Goal: Task Accomplishment & Management: Use online tool/utility

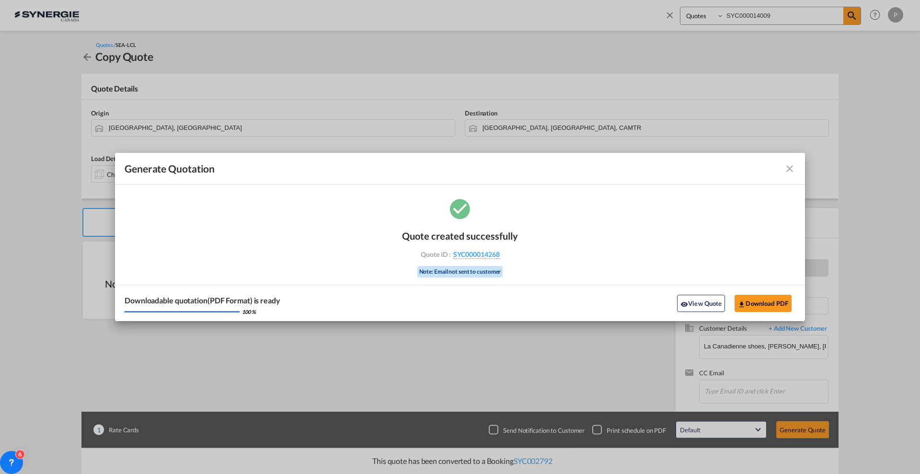
select select "Quotes"
click at [788, 169] on md-icon "icon-close fg-AAA8AD cursor m-0" at bounding box center [790, 169] width 12 height 12
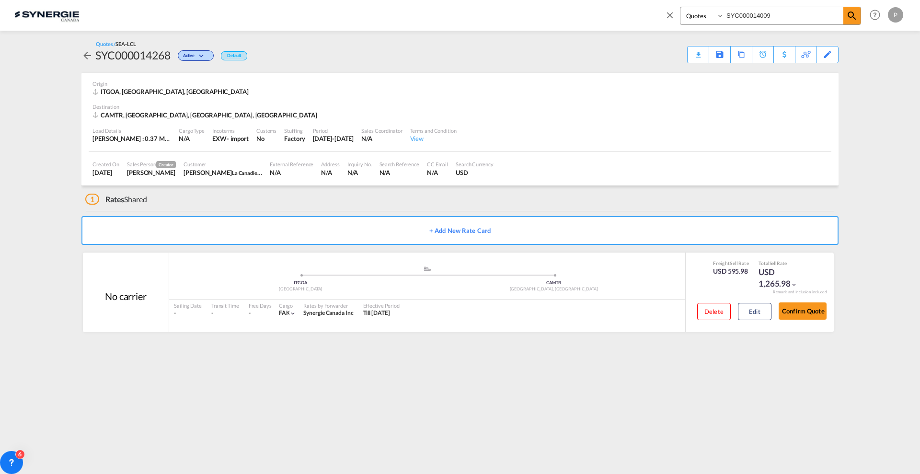
click at [672, 11] on md-icon "icon-close" at bounding box center [670, 15] width 11 height 11
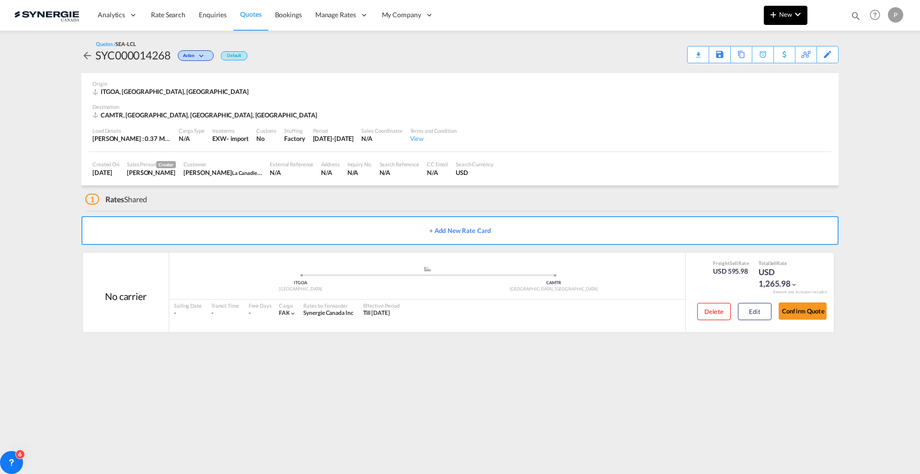
click at [798, 22] on button "New" at bounding box center [786, 15] width 44 height 19
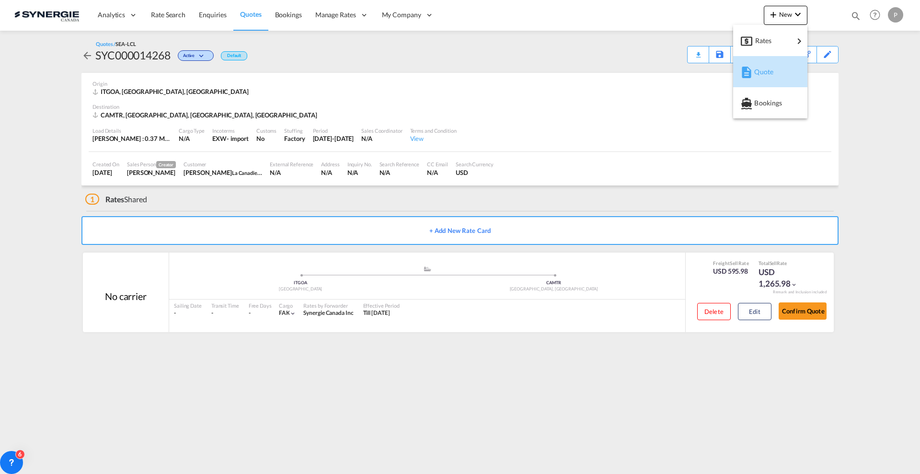
click at [780, 76] on div "Quote" at bounding box center [771, 72] width 35 height 24
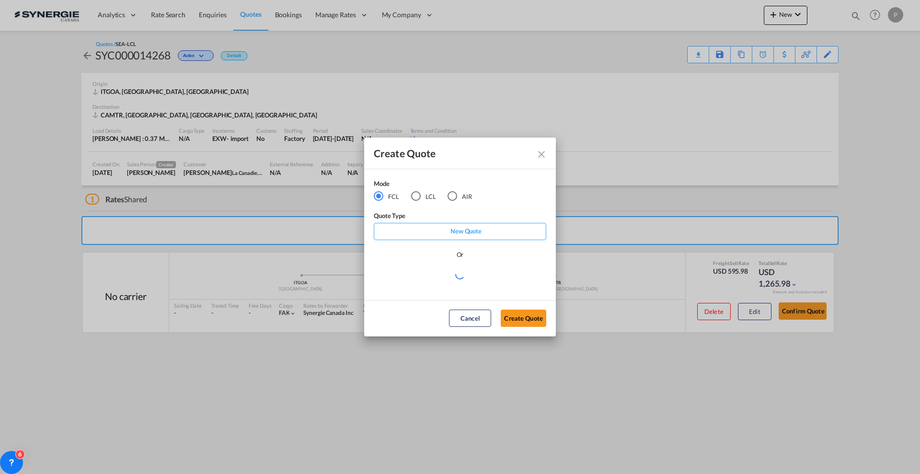
click at [427, 198] on md-radio-button "LCL" at bounding box center [423, 196] width 25 height 11
click at [439, 286] on md-select "Select template New DAP Import LCL [PERSON_NAME] | [DATE] [GEOGRAPHIC_DATA] LCL…" at bounding box center [460, 278] width 173 height 19
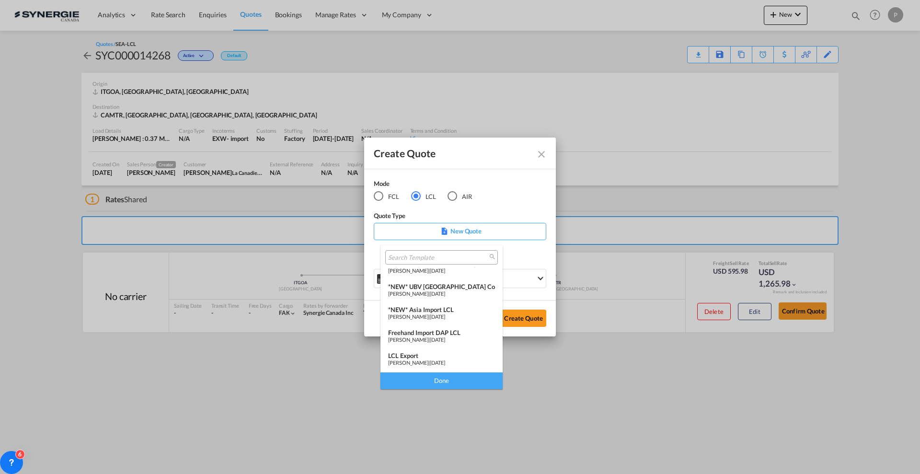
scroll to position [120, 0]
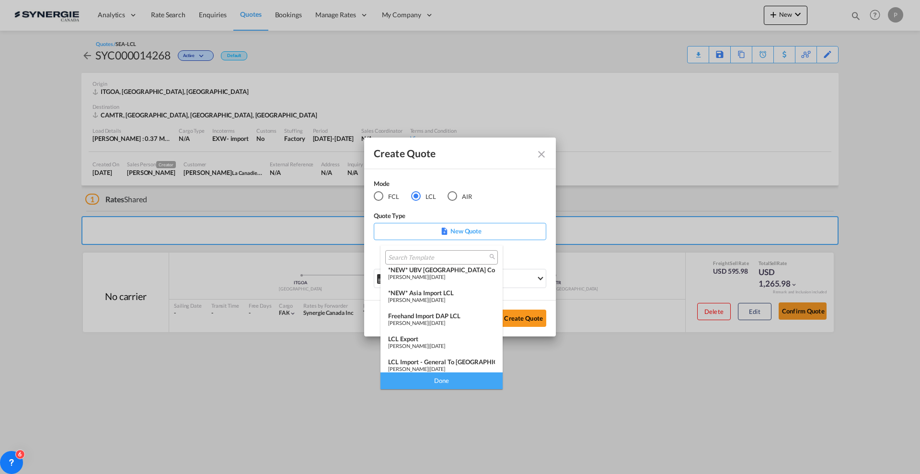
click at [428, 298] on span "[PERSON_NAME]" at bounding box center [408, 300] width 40 height 6
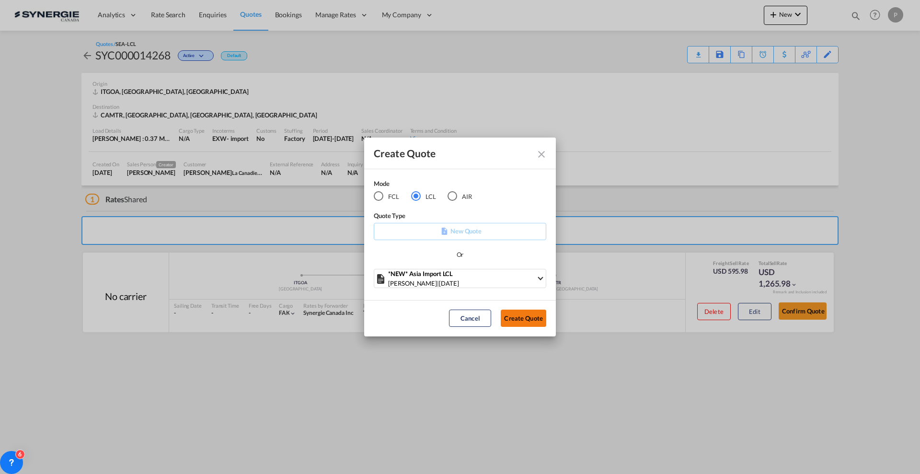
click at [519, 317] on button "Create Quote" at bounding box center [524, 318] width 46 height 17
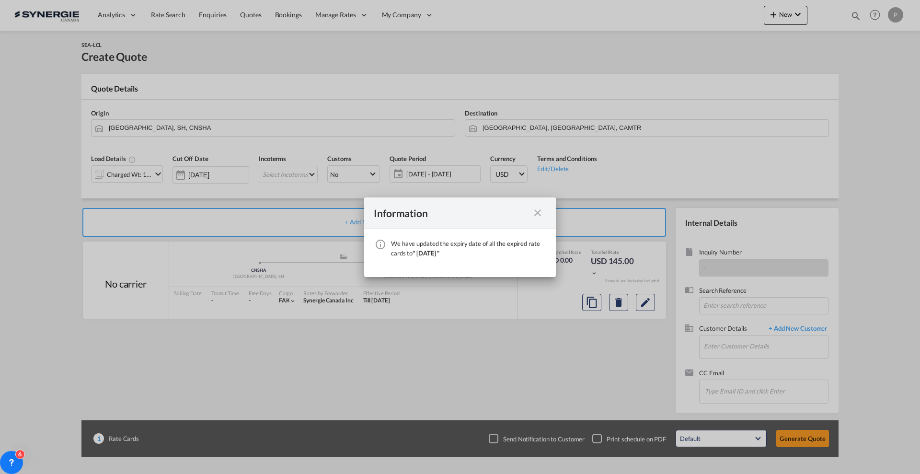
click at [541, 213] on md-icon "icon-close fg-AAA8AD cursor" at bounding box center [538, 213] width 12 height 12
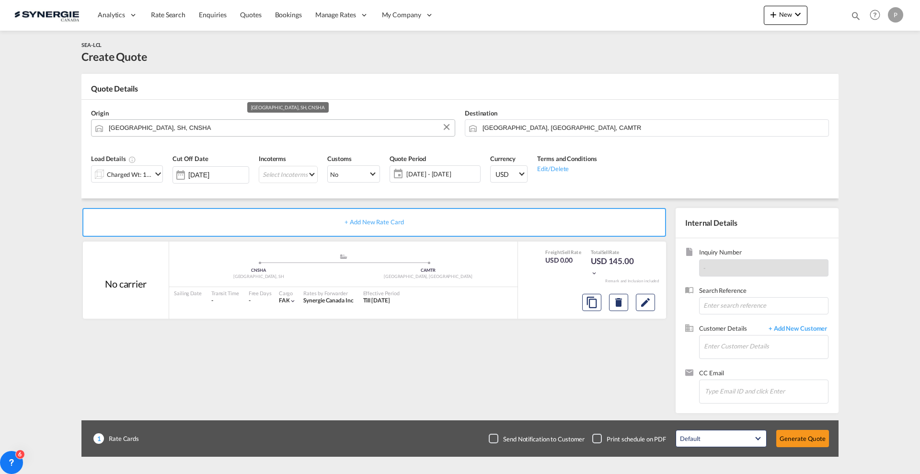
click at [292, 125] on input "[GEOGRAPHIC_DATA], SH, CNSHA" at bounding box center [279, 127] width 341 height 17
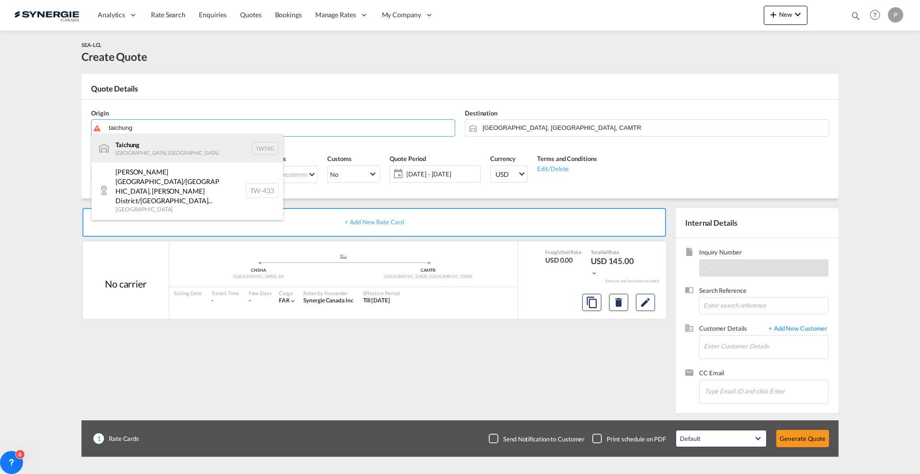
click at [205, 139] on div "Taichung [GEOGRAPHIC_DATA], Province of [GEOGRAPHIC_DATA] TWTXG" at bounding box center [188, 148] width 192 height 29
type input "Taichung, TWTXG"
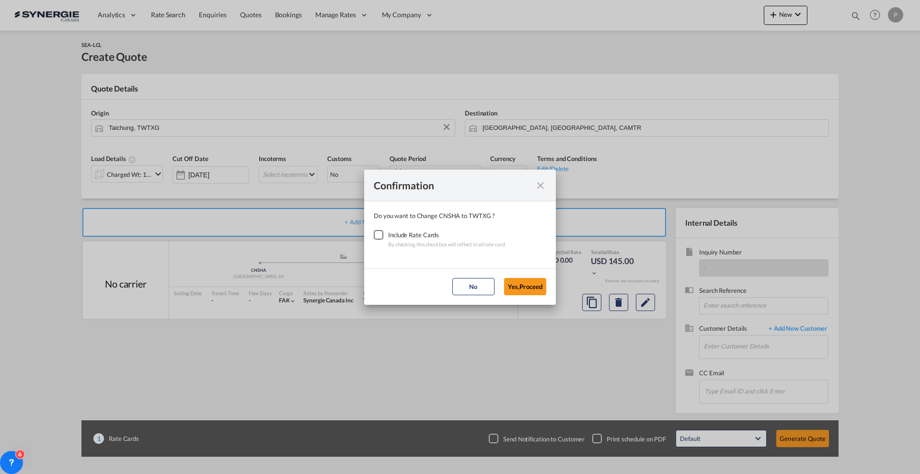
click at [382, 235] on div "Checkbox No Ink" at bounding box center [379, 235] width 10 height 10
click at [517, 281] on button "Yes,Proceed" at bounding box center [525, 286] width 42 height 17
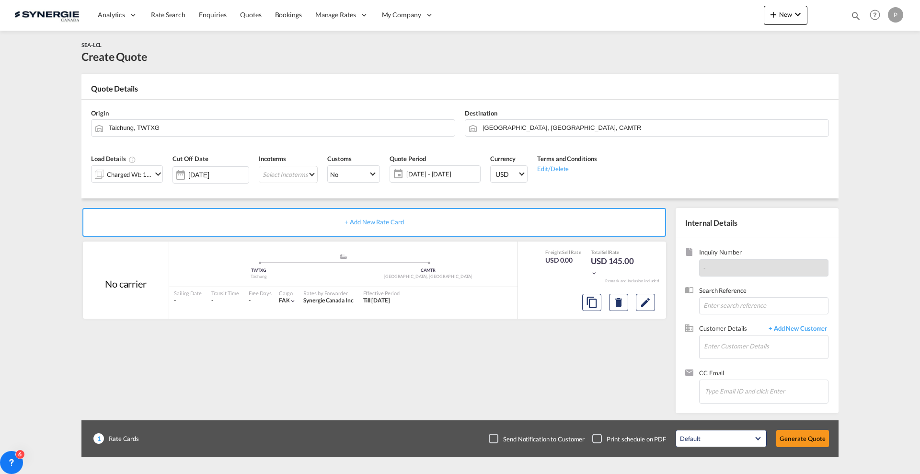
click at [152, 173] on md-icon "icon-chevron-down" at bounding box center [158, 174] width 12 height 12
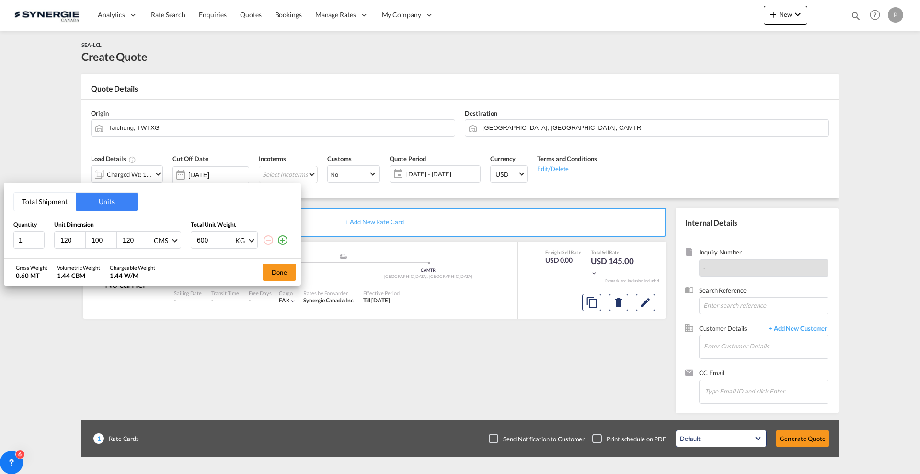
click at [65, 236] on input "120" at bounding box center [72, 240] width 26 height 9
type input "122"
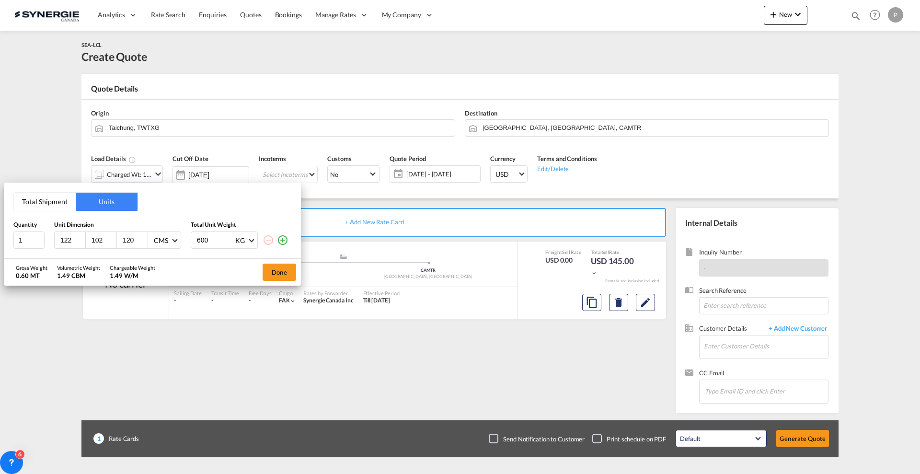
type input "102"
type input "85"
click at [286, 266] on button "Done" at bounding box center [280, 272] width 34 height 17
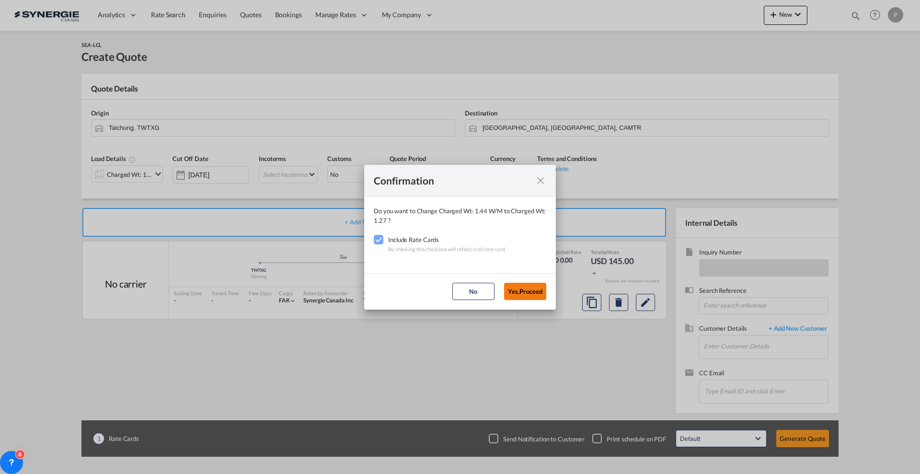
click at [523, 290] on button "Yes,Proceed" at bounding box center [525, 291] width 42 height 17
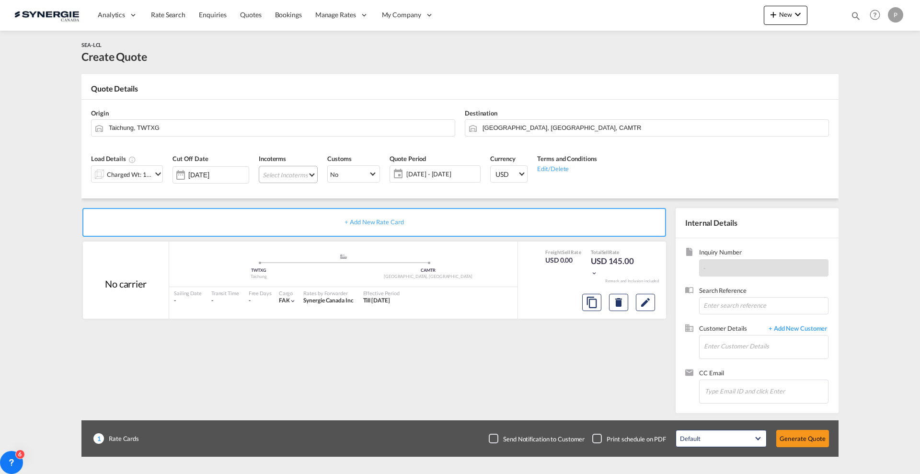
click at [310, 176] on md-select "Select Incoterms FAS - import Free Alongside Ship DPU - export Delivery at Plac…" at bounding box center [288, 174] width 59 height 17
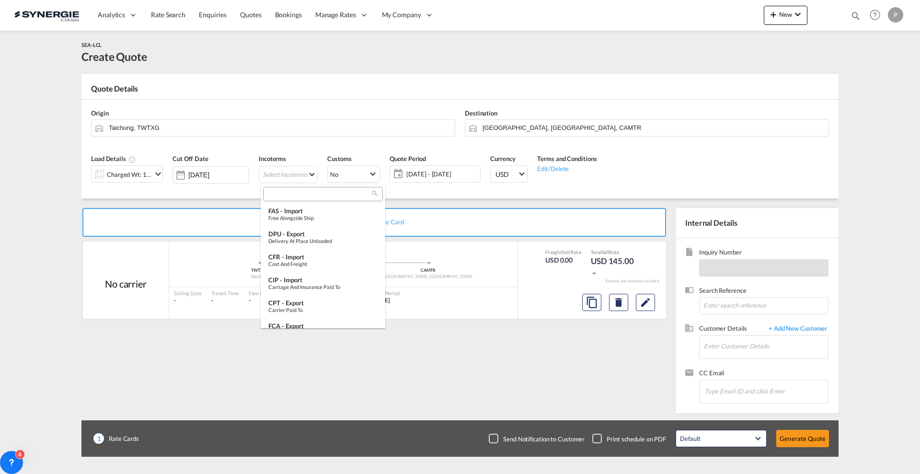
click at [315, 195] on input "search" at bounding box center [319, 194] width 106 height 9
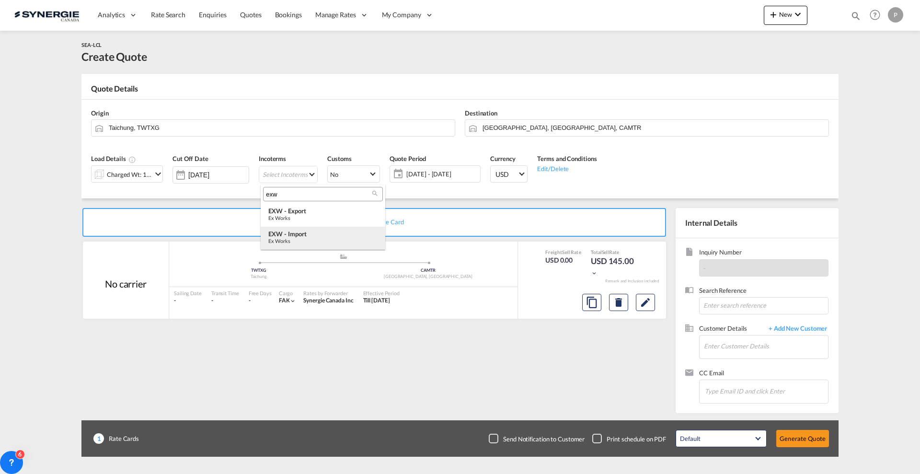
type input "exw"
click at [316, 238] on div "Ex Works" at bounding box center [322, 241] width 109 height 6
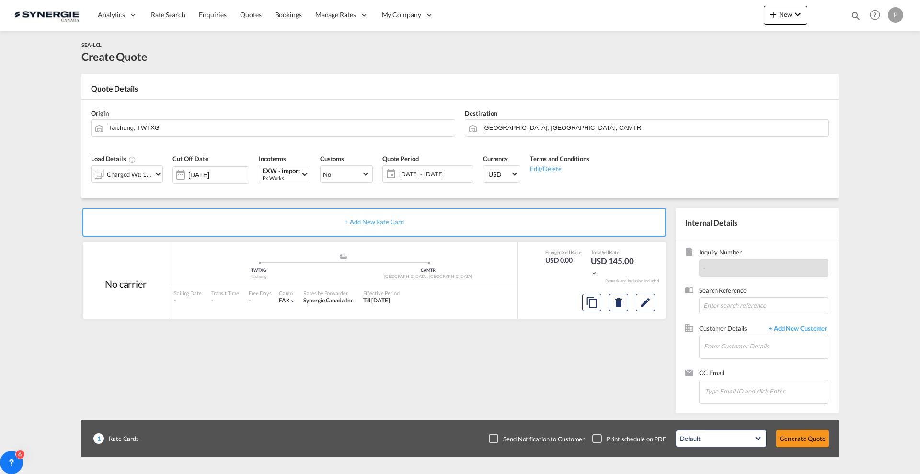
click at [417, 181] on div "[DATE] - [DATE] [DATE] - [DATE] August January February March April May June Ju…" at bounding box center [427, 173] width 91 height 17
click at [442, 176] on span "[DATE] - [DATE]" at bounding box center [434, 174] width 71 height 9
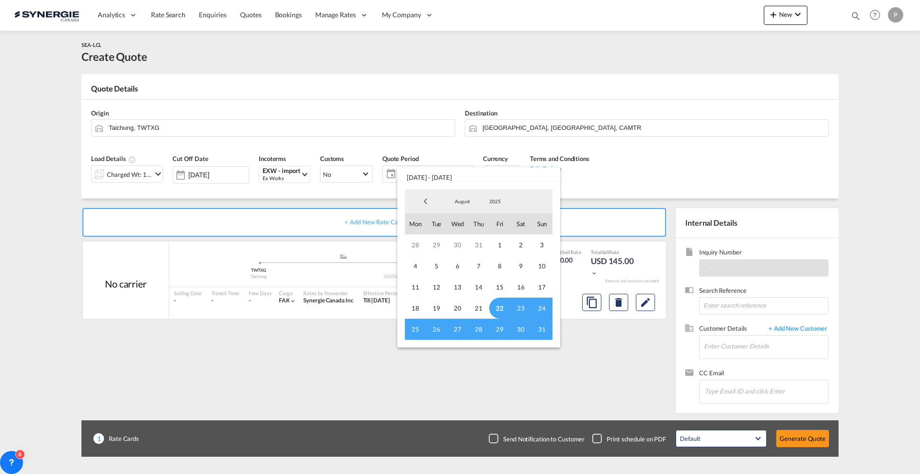
click at [503, 308] on span "22" at bounding box center [499, 308] width 21 height 21
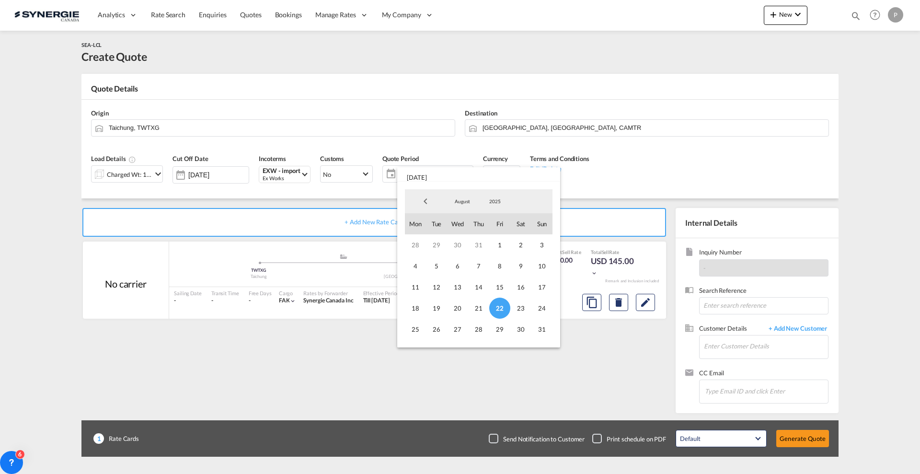
click at [549, 335] on span "31" at bounding box center [541, 329] width 21 height 21
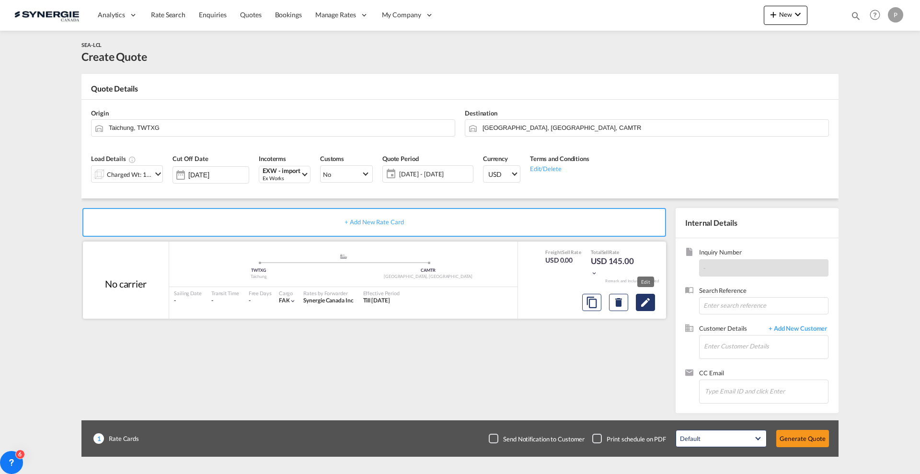
click at [643, 298] on md-icon "Edit" at bounding box center [646, 303] width 12 height 12
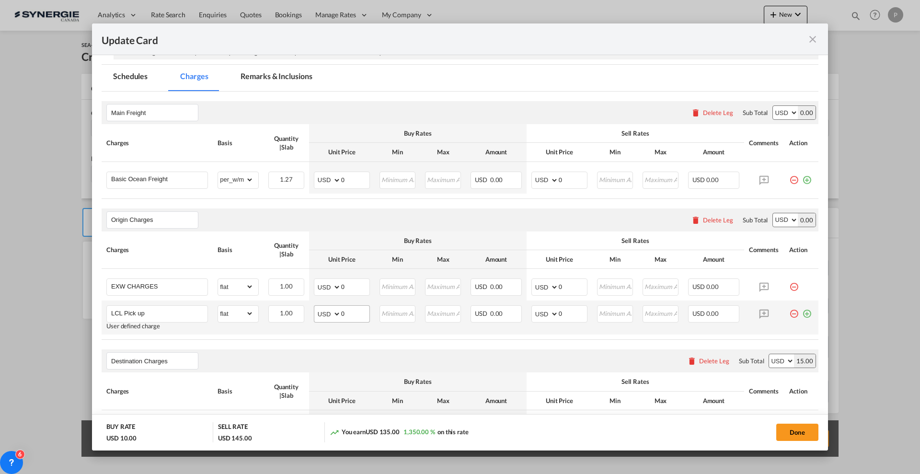
scroll to position [180, 0]
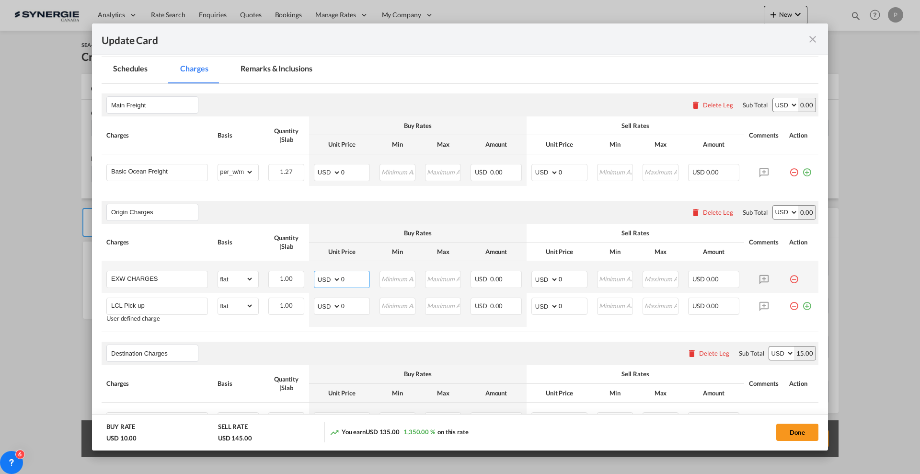
click at [349, 286] on md-input-container "AED AFN ALL AMD ANG AOA ARS AUD AWG AZN BAM BBD BDT BGN BHD BIF BMD BND [PERSON…" at bounding box center [342, 279] width 56 height 17
click at [349, 278] on input "0" at bounding box center [355, 278] width 28 height 14
click at [352, 277] on input "0" at bounding box center [355, 278] width 28 height 14
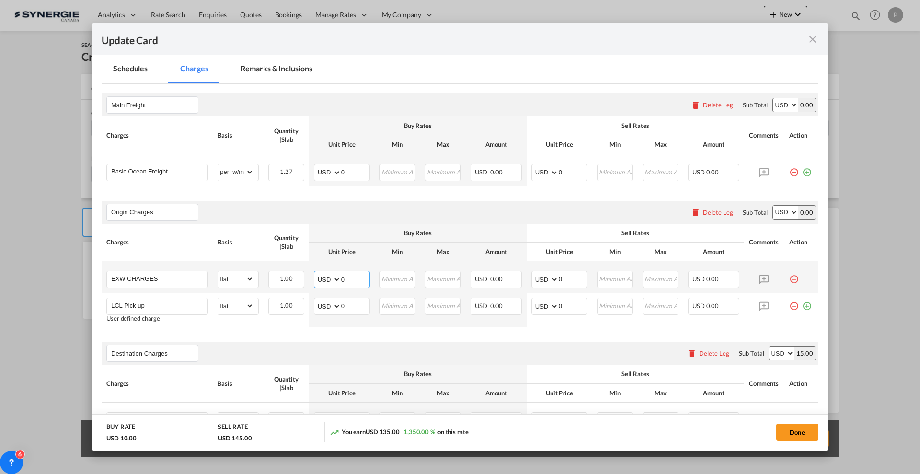
click at [352, 277] on input "0" at bounding box center [355, 278] width 28 height 14
click at [344, 276] on input "0" at bounding box center [355, 278] width 28 height 14
type input "260"
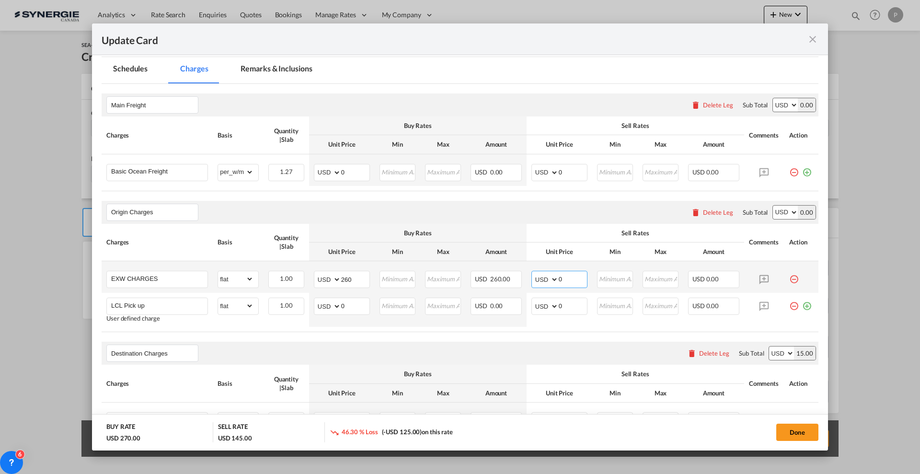
click at [576, 279] on input "0" at bounding box center [573, 278] width 28 height 14
type input "300"
click at [351, 310] on input "0" at bounding box center [355, 305] width 28 height 14
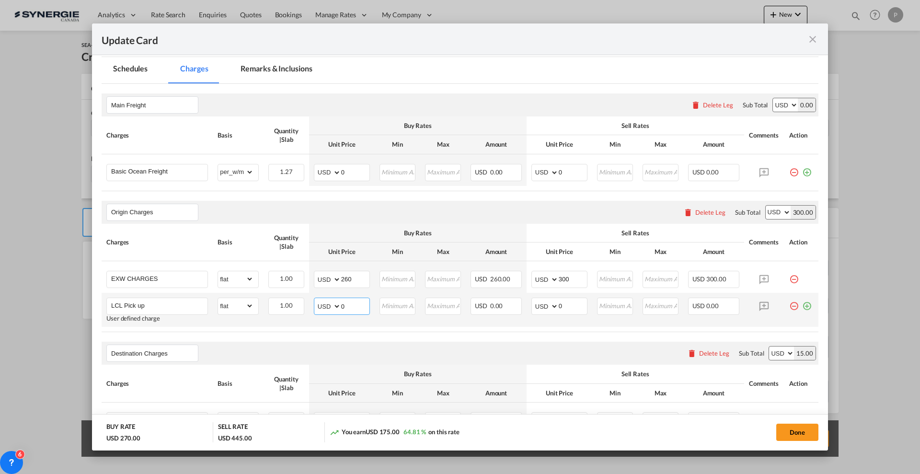
click at [351, 310] on input "0" at bounding box center [355, 305] width 28 height 14
type input "70"
click at [560, 302] on input "0" at bounding box center [573, 305] width 28 height 14
type input "100"
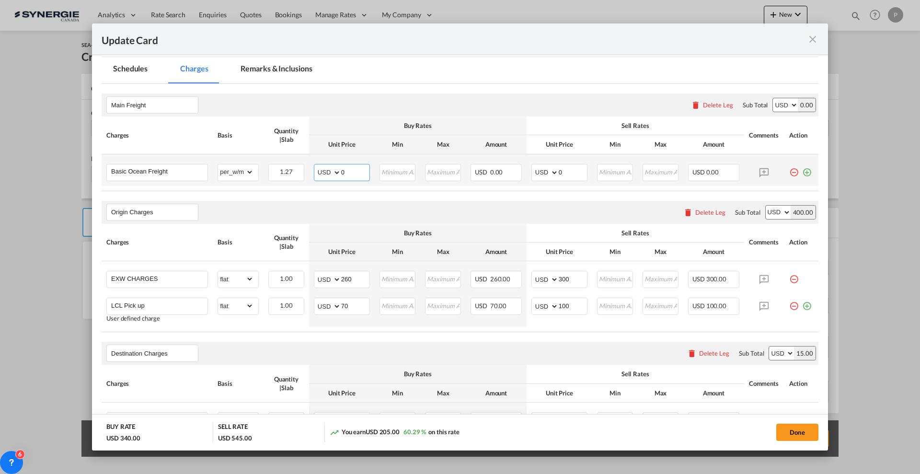
click at [355, 175] on input "0" at bounding box center [355, 171] width 28 height 14
click at [559, 167] on input "0" at bounding box center [573, 171] width 28 height 14
drag, startPoint x: 352, startPoint y: 173, endPoint x: 343, endPoint y: 170, distance: 9.7
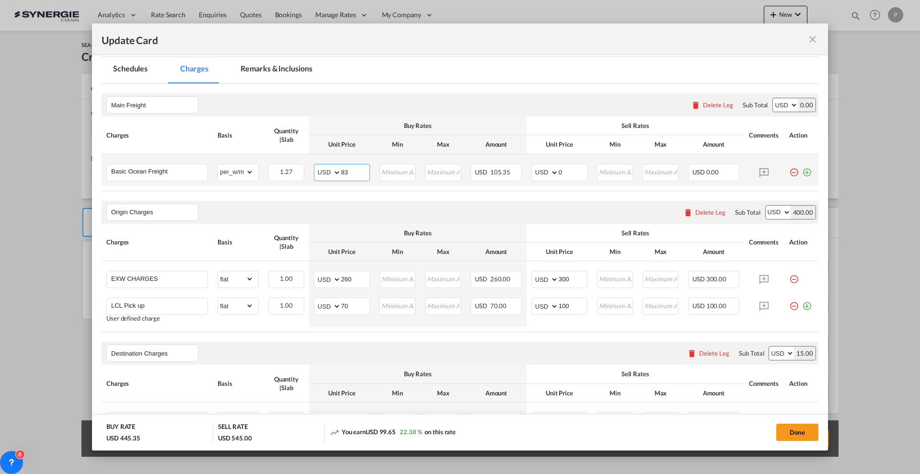
click at [343, 170] on input "83" at bounding box center [355, 171] width 28 height 14
type input "86"
click at [563, 173] on input "0" at bounding box center [573, 171] width 28 height 14
drag, startPoint x: 563, startPoint y: 173, endPoint x: 569, endPoint y: 174, distance: 5.8
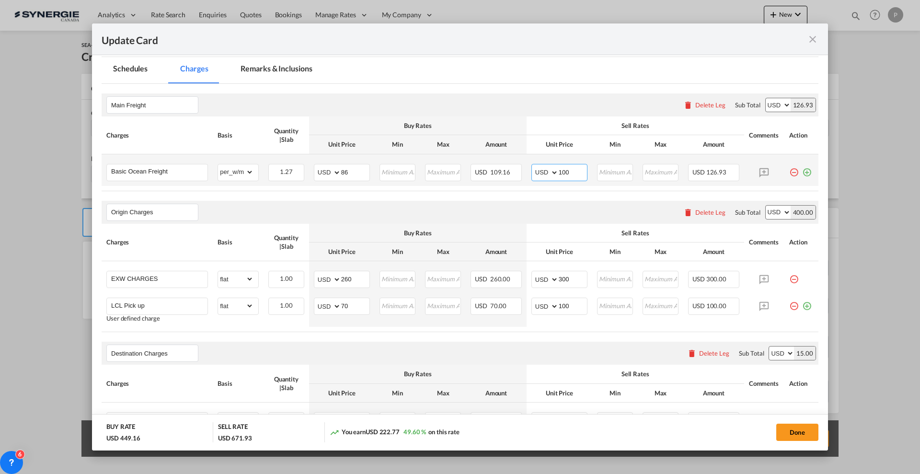
click at [569, 174] on input "100" at bounding box center [573, 171] width 28 height 14
type input "100"
click at [536, 213] on div "Origin Charges Please enter leg name Leg Name Already Exists Delete Leg Sub Tot…" at bounding box center [460, 212] width 717 height 23
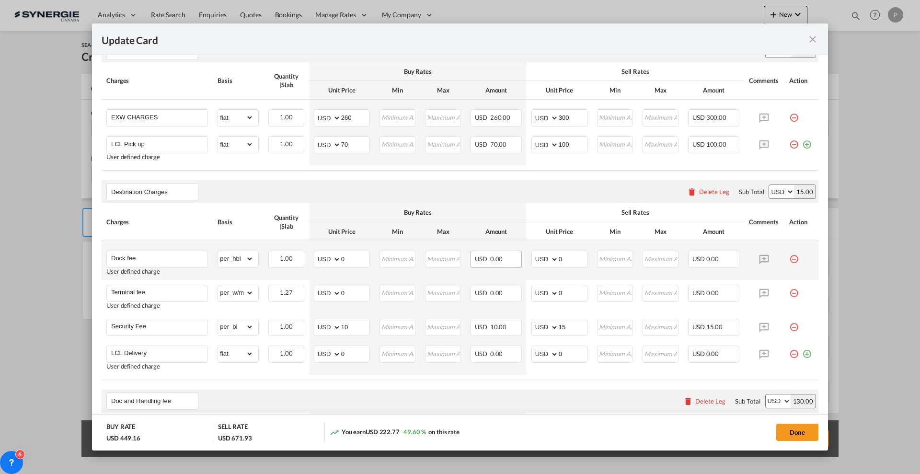
scroll to position [359, 0]
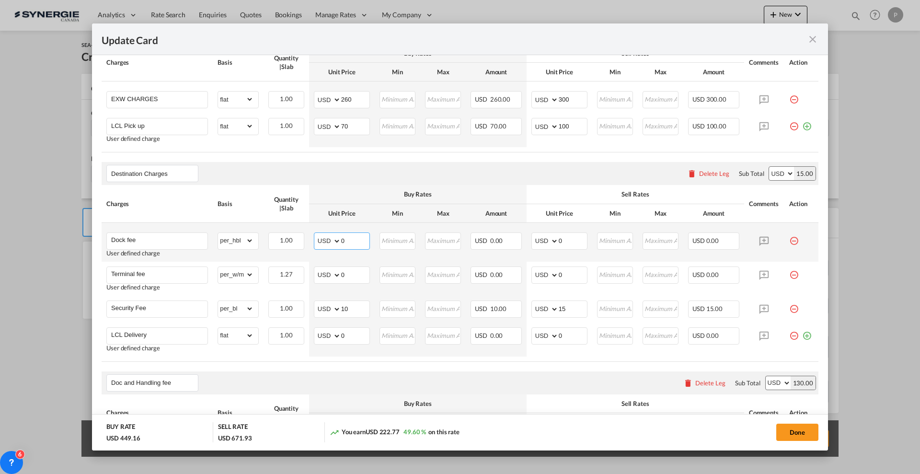
click at [353, 233] on input "0" at bounding box center [355, 240] width 28 height 14
type input "50"
type input "60"
click at [789, 272] on md-icon "icon-minus-circle-outline red-400-fg pt-7" at bounding box center [794, 271] width 10 height 10
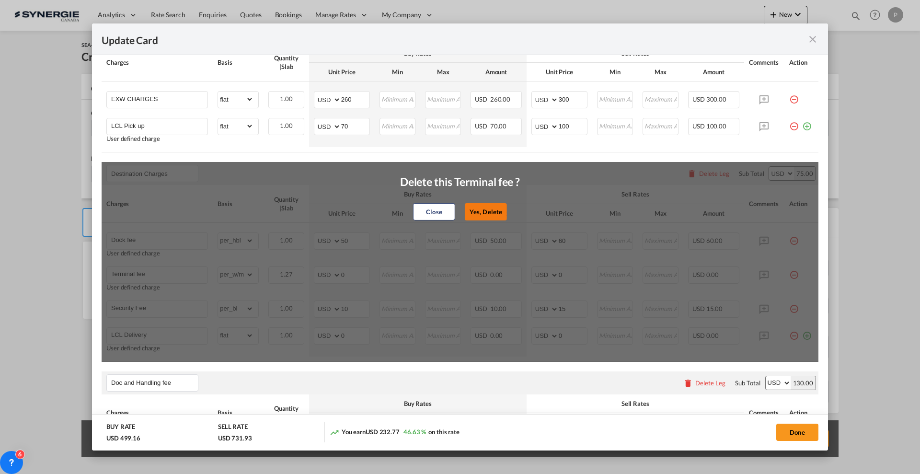
click at [476, 212] on button "Yes, Delete" at bounding box center [486, 211] width 42 height 17
type input "Security Fee"
select select "per_bl"
type input "10"
type input "15"
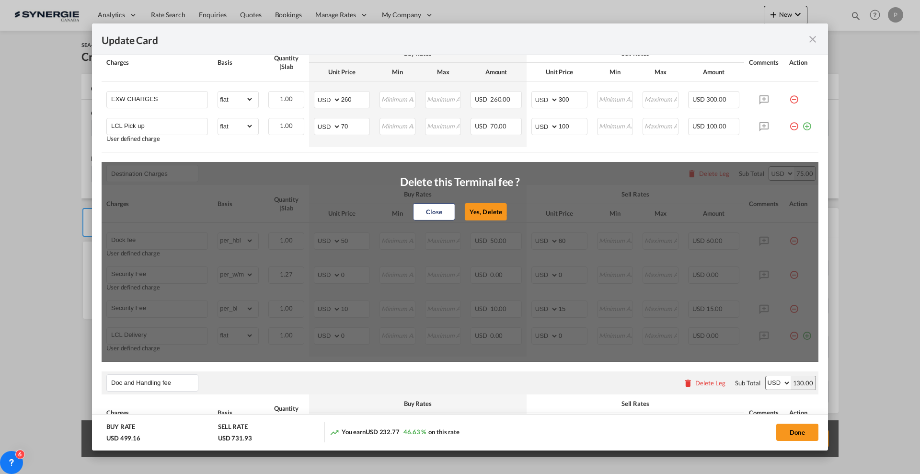
type input "LCL Delivery"
select select "flat"
type input "0"
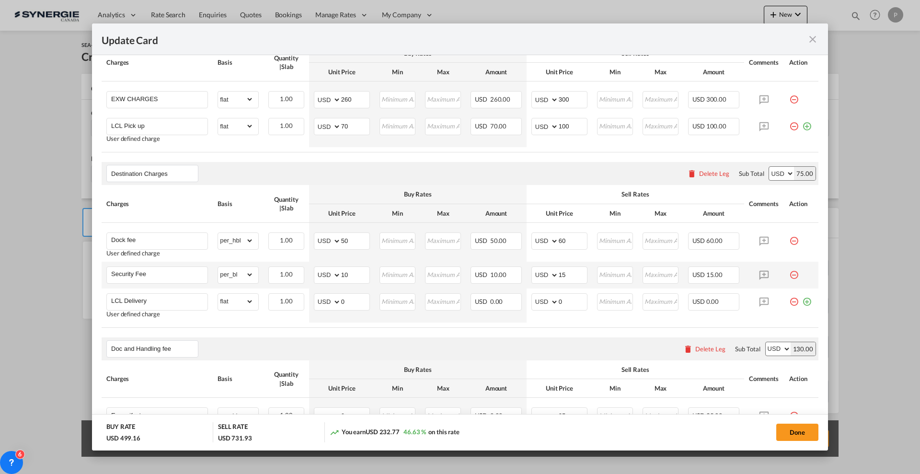
click at [789, 276] on md-icon "icon-minus-circle-outline red-400-fg pt-7" at bounding box center [794, 271] width 10 height 10
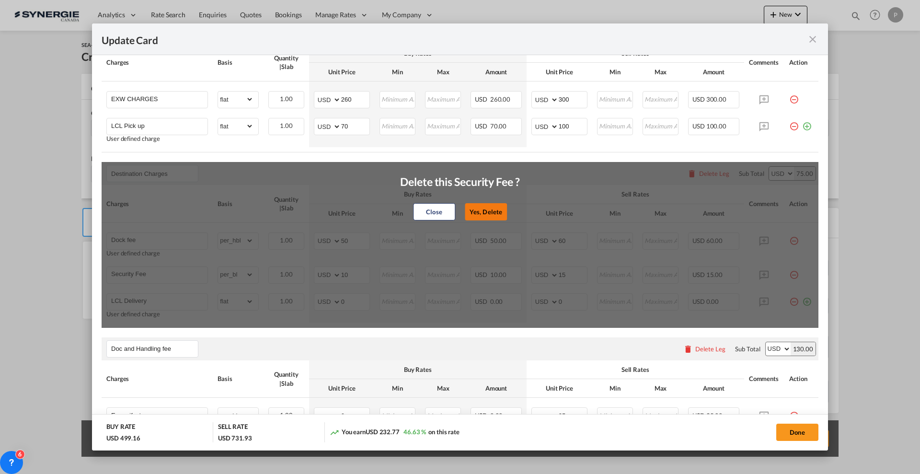
click at [483, 217] on button "Yes, Delete" at bounding box center [486, 211] width 42 height 17
type input "LCL Delivery"
select select "flat"
type input "0"
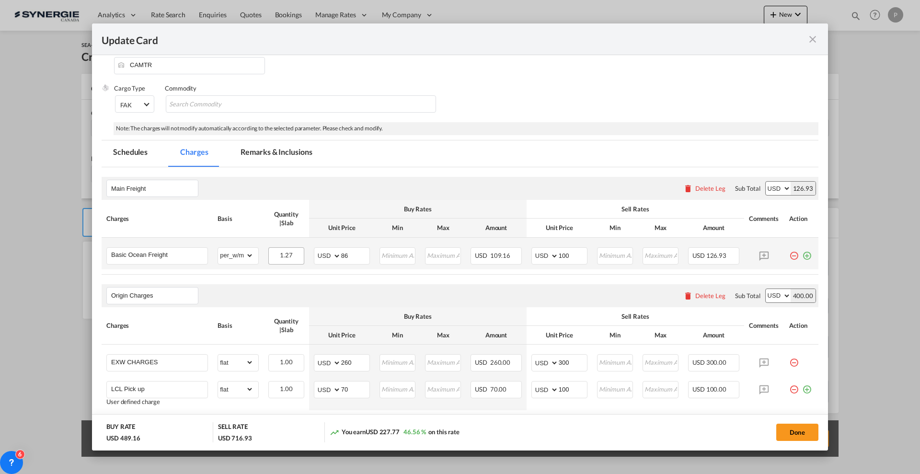
scroll to position [0, 0]
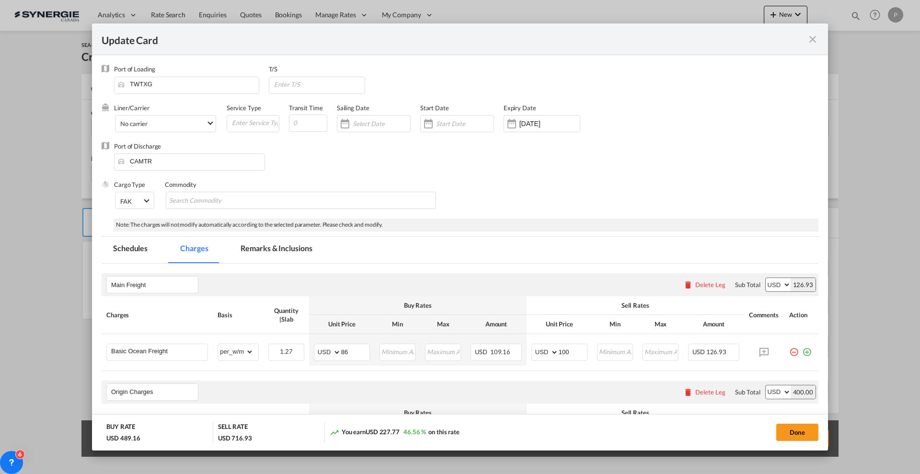
click at [270, 241] on md-tab-item "Remarks & Inclusions" at bounding box center [276, 250] width 94 height 26
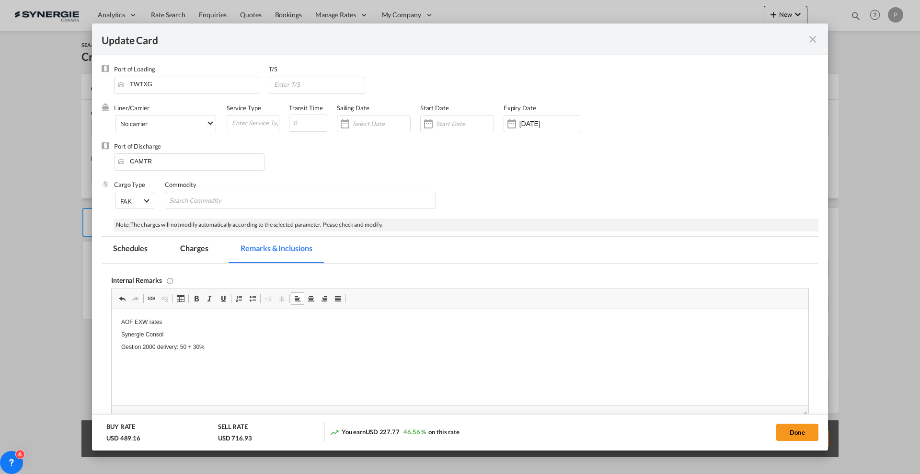
drag, startPoint x: 188, startPoint y: 329, endPoint x: 219, endPoint y: 315, distance: 33.9
click at [219, 314] on html "AOF EXW rates Synergie Consol Gestion 2000 delivery: 50 + 30%" at bounding box center [460, 334] width 697 height 51
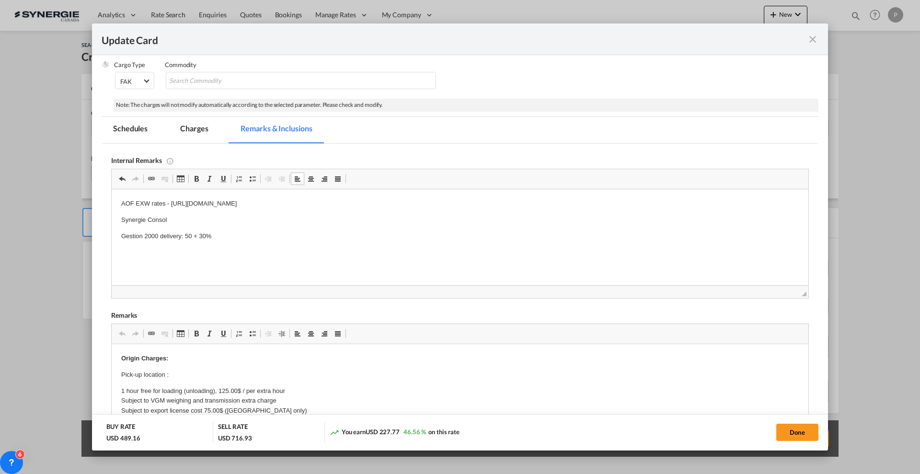
scroll to position [180, 0]
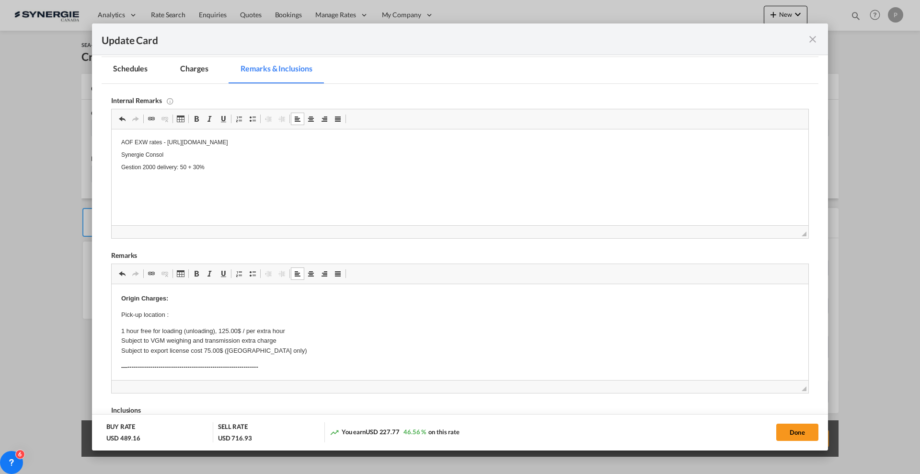
click at [180, 314] on p "Pick-up location :" at bounding box center [460, 315] width 678 height 10
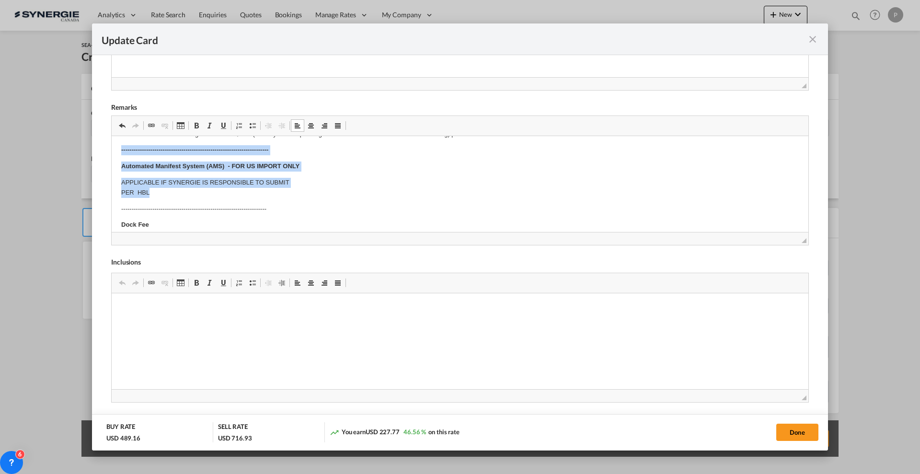
drag, startPoint x: 169, startPoint y: 195, endPoint x: 114, endPoint y: 151, distance: 70.0
click at [114, 151] on html "1 pallet : 122 x102 x 102 cm, Weight 85 kg ------------------------------------…" at bounding box center [460, 284] width 697 height 656
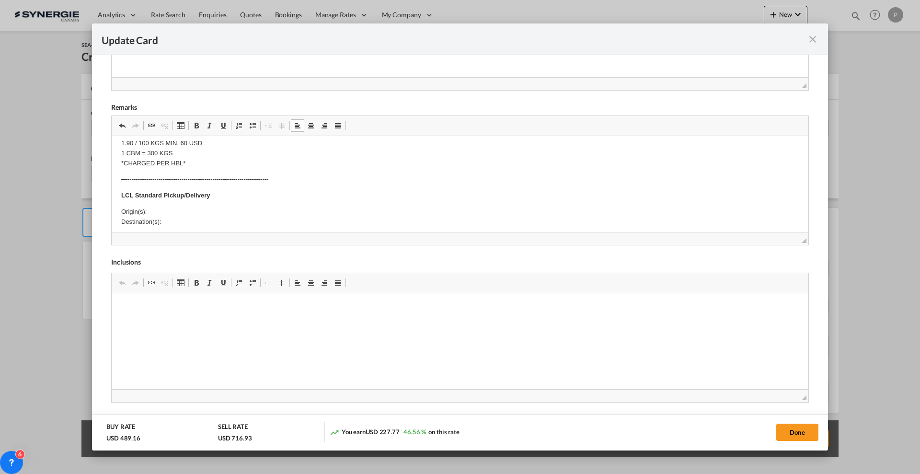
scroll to position [240, 0]
click at [174, 196] on p "Origin(s): Destination(s):" at bounding box center [460, 196] width 678 height 20
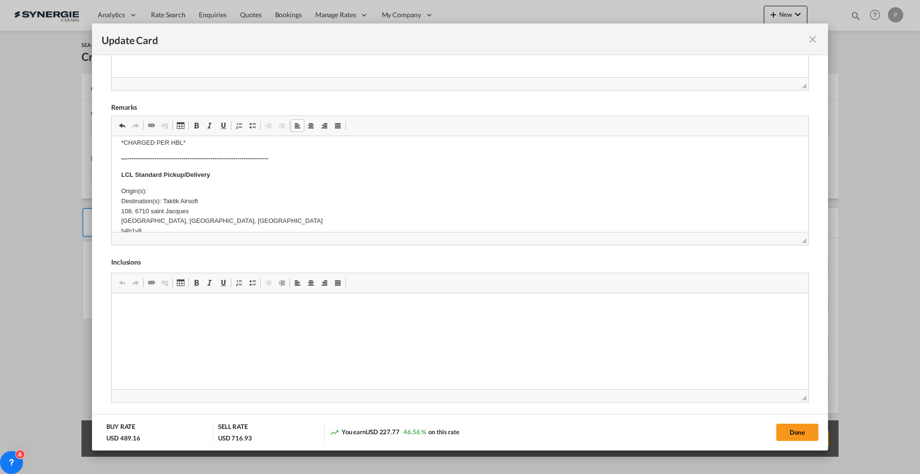
scroll to position [242, 0]
click at [217, 196] on p "Origin(s): Destination(s): Taktik Airsoft 108, [STREET_ADDRESS]" at bounding box center [460, 209] width 678 height 50
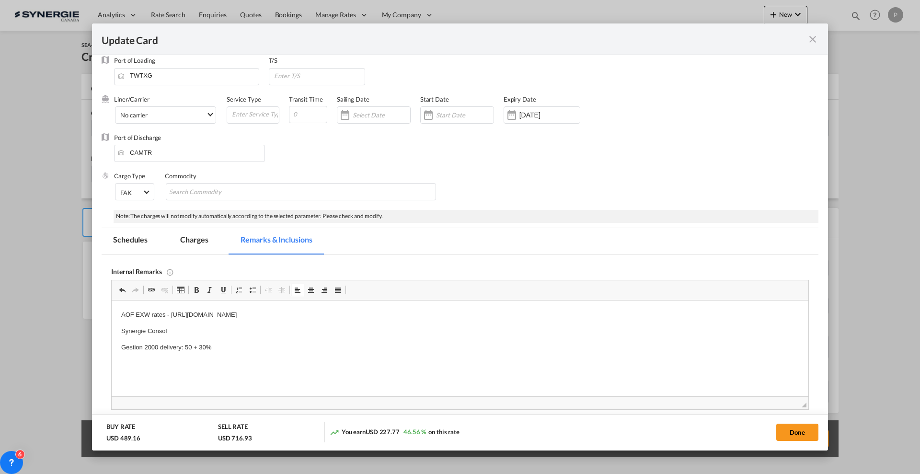
scroll to position [0, 0]
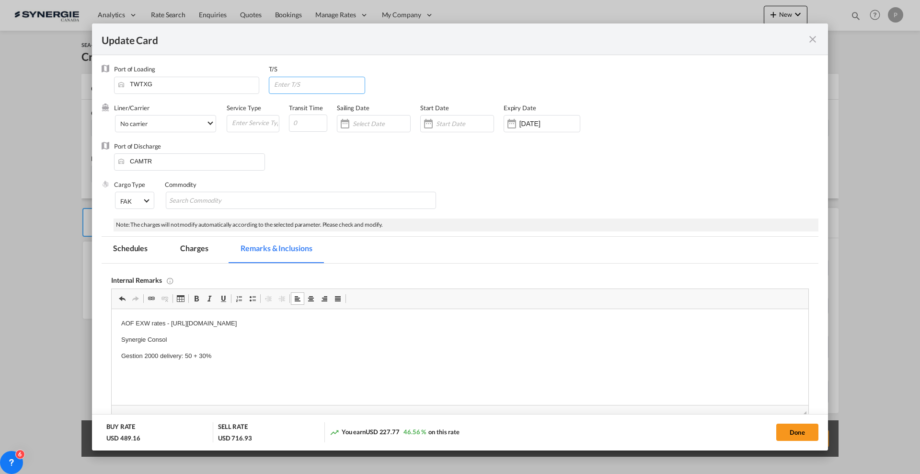
click at [304, 82] on input "Update Card Port ..." at bounding box center [319, 84] width 92 height 14
type input "CAVAN"
type input "45"
click at [547, 187] on div "Cargo Type FAK FAK GCR GDSM General Cargo Hazardous Cargo Ambient Foodstuff Chi…" at bounding box center [466, 199] width 704 height 38
drag, startPoint x: 188, startPoint y: 257, endPoint x: 466, endPoint y: 224, distance: 279.9
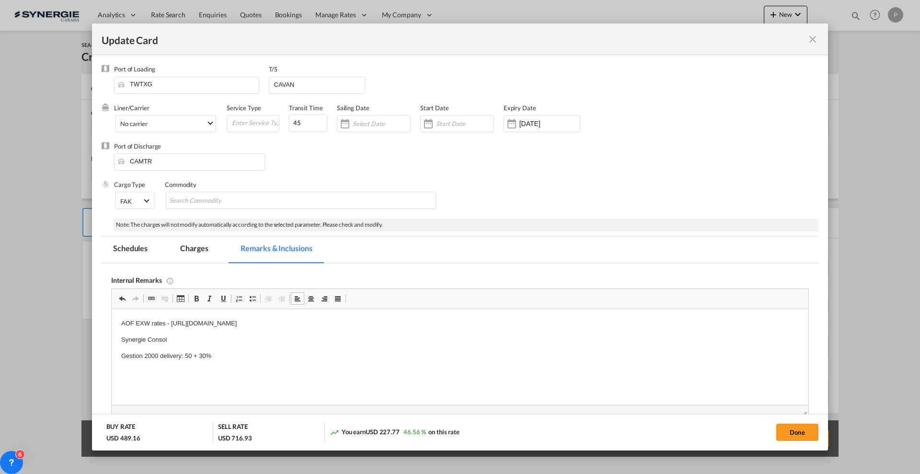
click at [188, 257] on md-tab-item "Charges" at bounding box center [194, 250] width 51 height 26
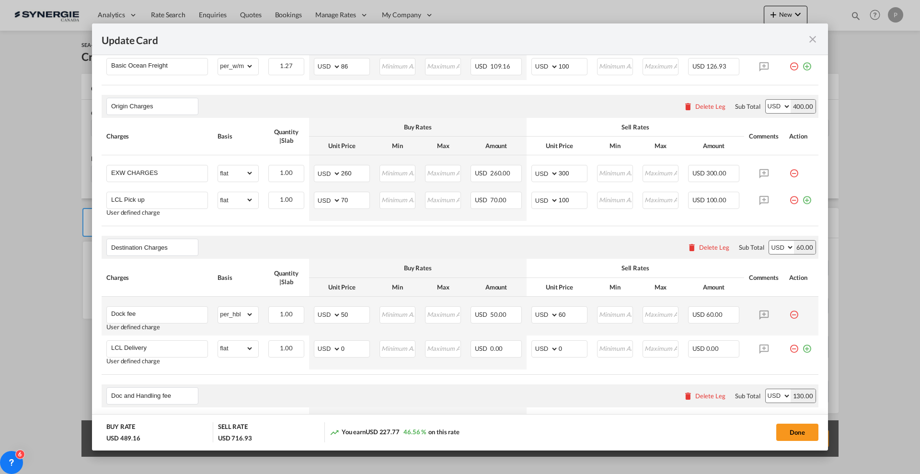
scroll to position [300, 0]
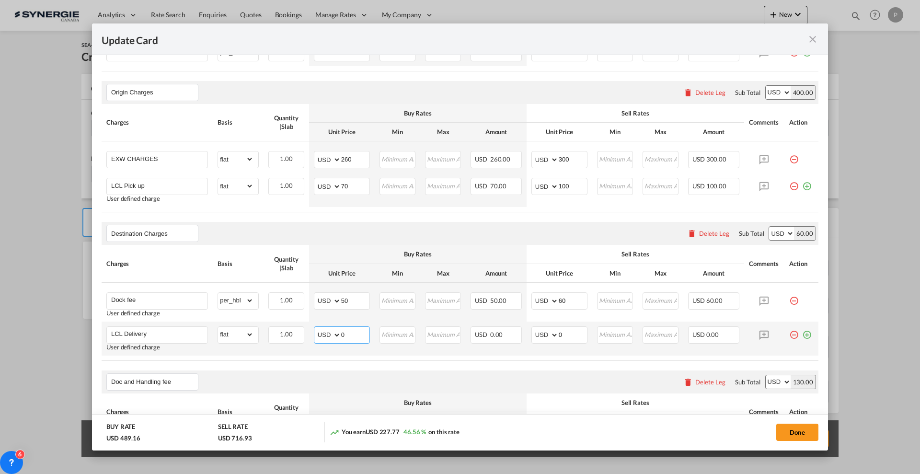
click at [351, 333] on input "0" at bounding box center [355, 334] width 28 height 14
click at [352, 335] on input "0" at bounding box center [355, 334] width 28 height 14
type input "50"
type input "80"
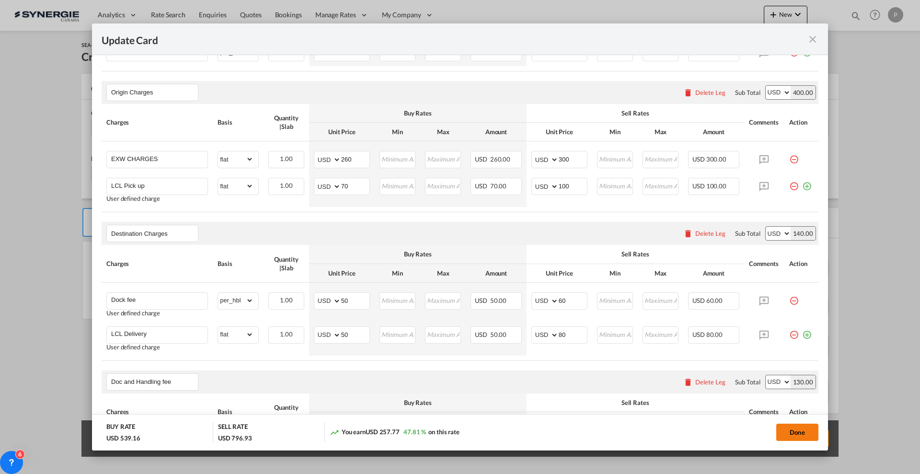
click at [791, 434] on button "Done" at bounding box center [797, 432] width 42 height 17
type input "[DATE]"
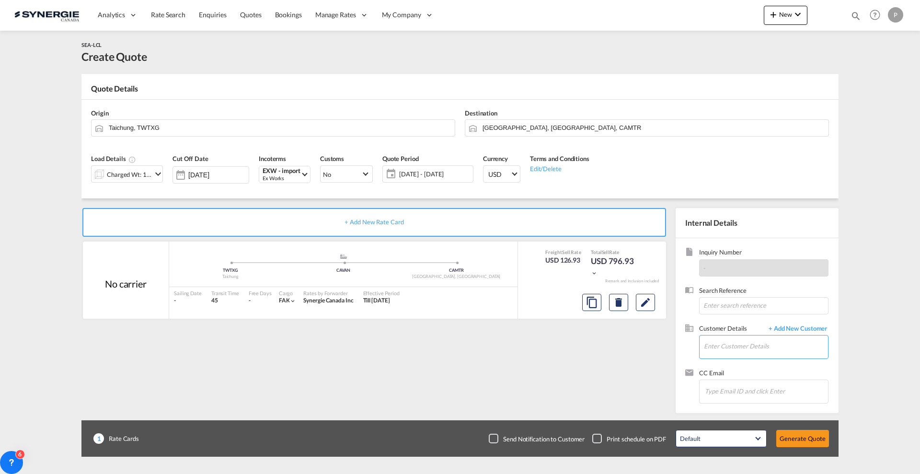
click at [730, 338] on input "Enter Customer Details" at bounding box center [766, 346] width 124 height 22
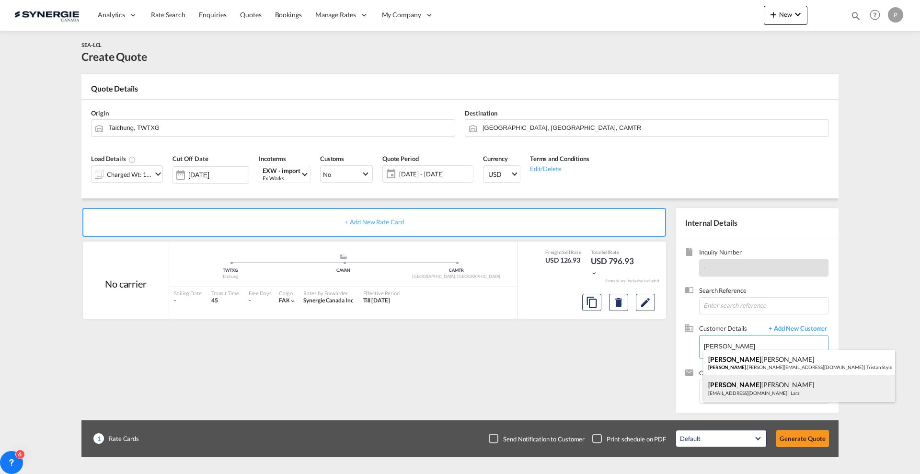
click at [730, 391] on div "[PERSON_NAME] [EMAIL_ADDRESS][DOMAIN_NAME] | Larz" at bounding box center [800, 388] width 192 height 26
type input "[PERSON_NAME], [PERSON_NAME], [EMAIL_ADDRESS][DOMAIN_NAME]"
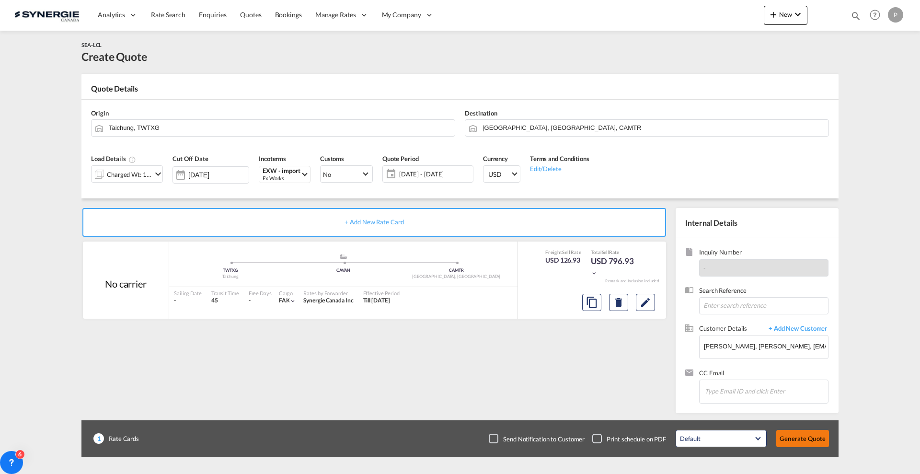
click at [811, 439] on button "Generate Quote" at bounding box center [802, 438] width 53 height 17
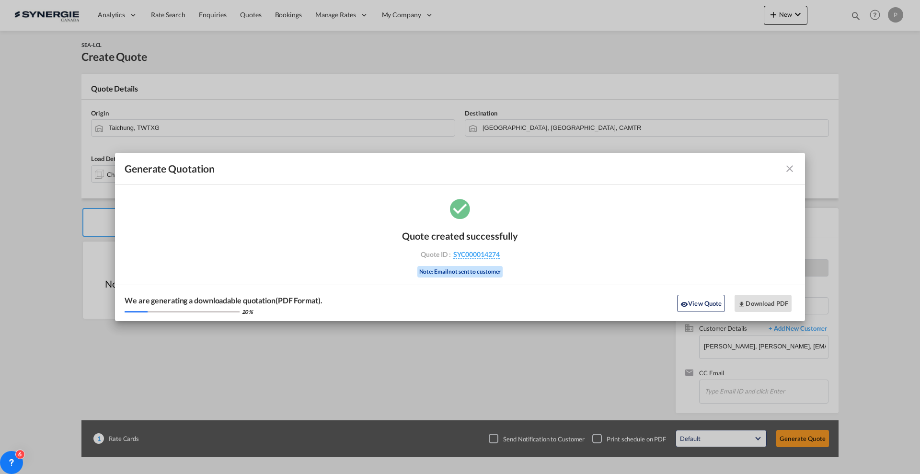
click at [499, 259] on div "Quote created successfully Quote ID : SYC000014274 Note: Email not sent to cust…" at bounding box center [460, 252] width 116 height 65
copy div "SYC000014274"
click at [774, 305] on button "Download PDF" at bounding box center [763, 303] width 57 height 17
click at [793, 165] on md-icon "icon-close fg-AAA8AD cursor m-0" at bounding box center [790, 169] width 12 height 12
